Goal: Information Seeking & Learning: Learn about a topic

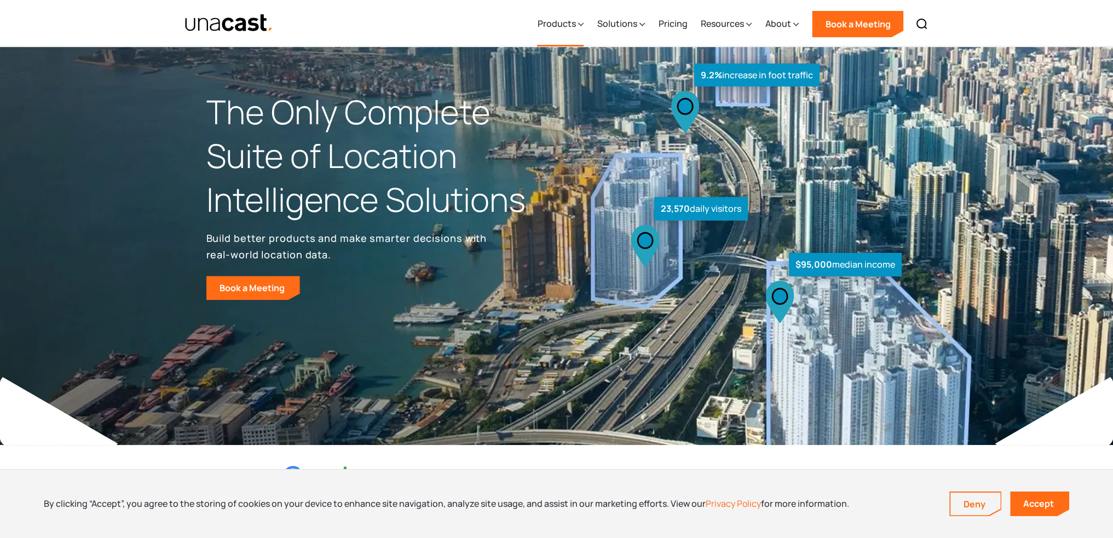
click at [574, 28] on div "Products" at bounding box center [556, 23] width 38 height 13
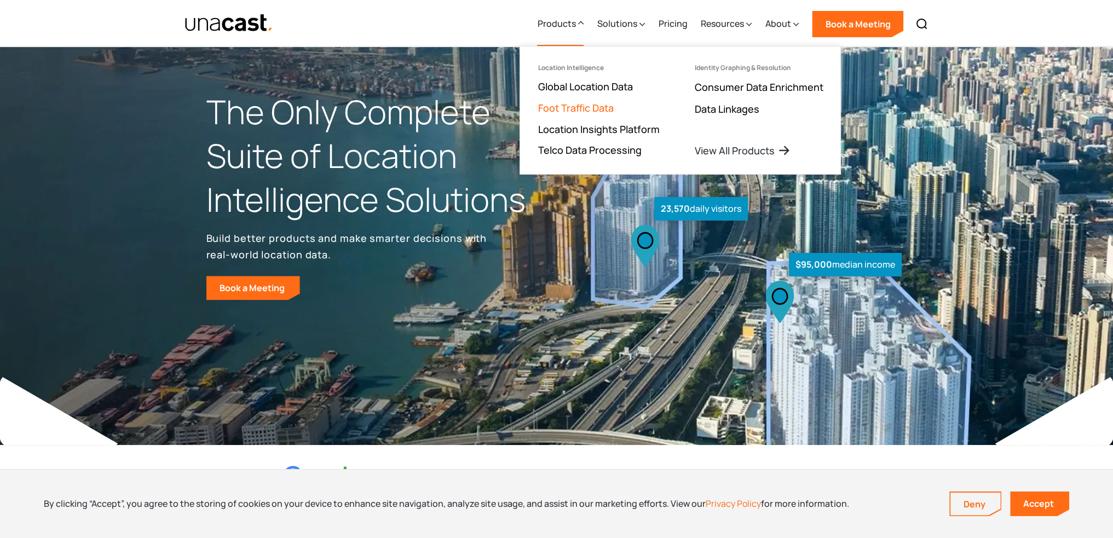
click at [585, 111] on link "Foot Traffic Data" at bounding box center [576, 107] width 76 height 13
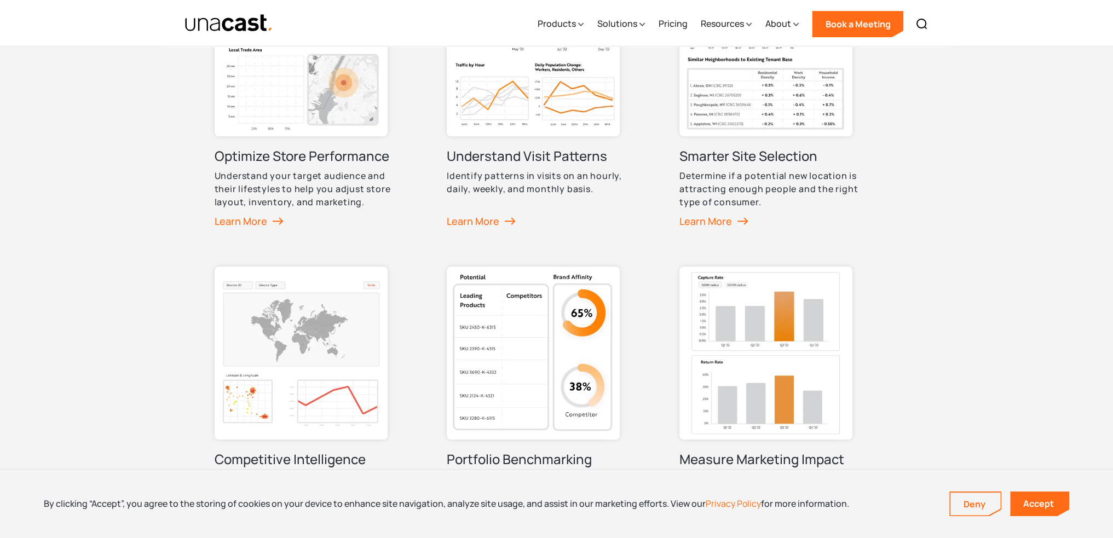
scroll to position [821, 0]
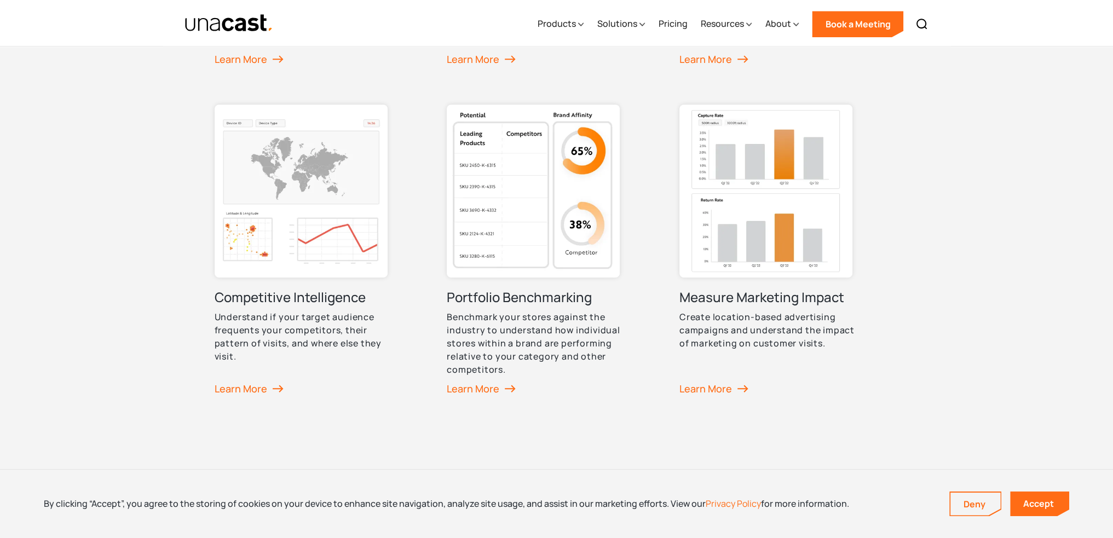
click at [929, 278] on div "How Customers Use Our Foot Traffic Data Foot traffic data helps our customers p…" at bounding box center [556, 51] width 1113 height 836
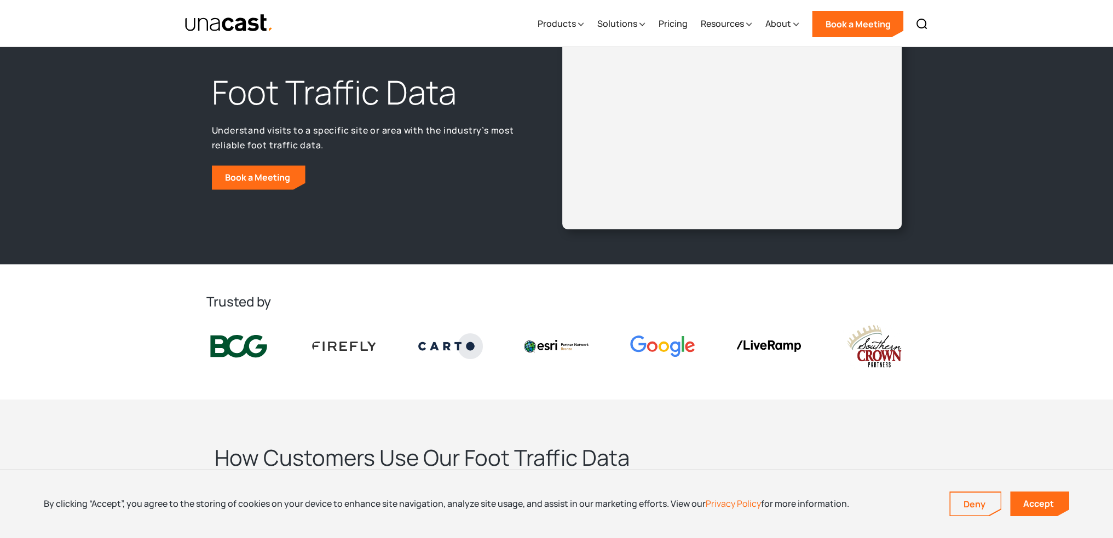
scroll to position [0, 0]
